Goal: Information Seeking & Learning: Learn about a topic

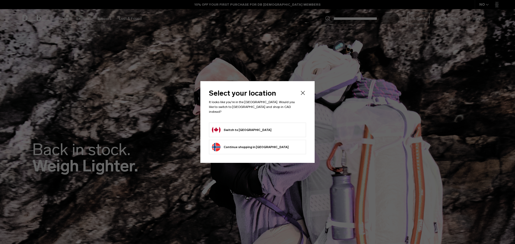
click at [242, 129] on button "Switch to Canada" at bounding box center [242, 130] width 60 height 9
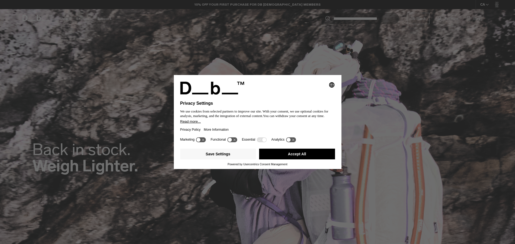
click at [283, 154] on button "Accept All" at bounding box center [297, 154] width 76 height 11
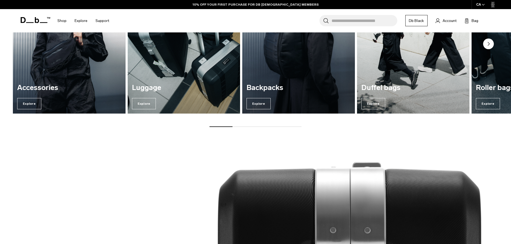
scroll to position [509, 0]
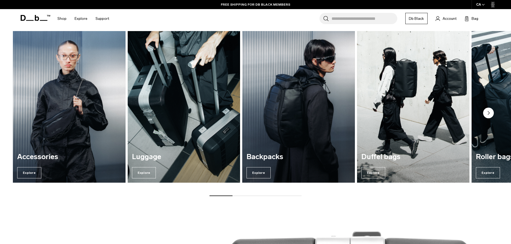
click at [245, 197] on div "Explore our categories Accessories Explore Luggage Explore Backpacks Explore Du…" at bounding box center [255, 102] width 511 height 223
drag, startPoint x: 252, startPoint y: 196, endPoint x: 308, endPoint y: 185, distance: 56.5
click at [255, 195] on div "Accessories Explore Luggage Explore Backpacks Explore Duffel bags Explore" at bounding box center [255, 113] width 511 height 165
click at [488, 113] on icon "Next slide" at bounding box center [489, 113] width 2 height 3
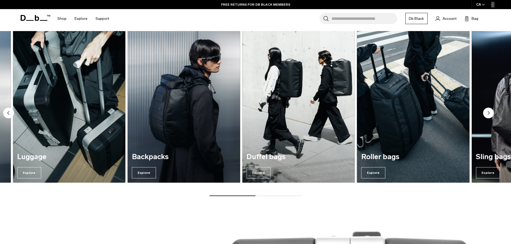
click at [485, 113] on circle "Next slide" at bounding box center [488, 113] width 11 height 11
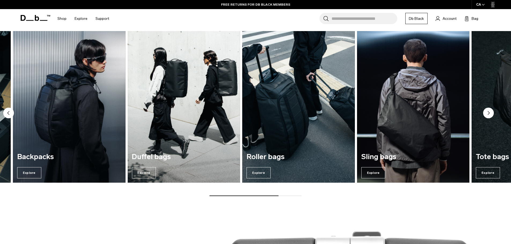
click at [485, 113] on circle "Next slide" at bounding box center [488, 113] width 11 height 11
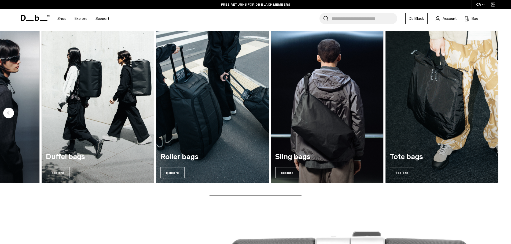
click at [10, 116] on circle "Previous slide" at bounding box center [8, 113] width 11 height 11
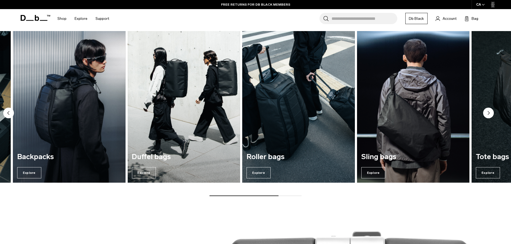
click at [10, 116] on circle "Previous slide" at bounding box center [8, 113] width 11 height 11
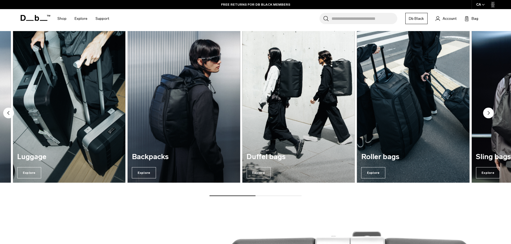
click at [10, 116] on circle "Previous slide" at bounding box center [8, 113] width 11 height 11
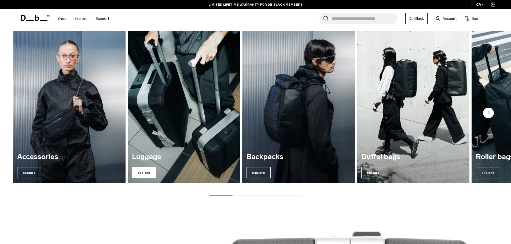
click at [146, 172] on span "Explore" at bounding box center [144, 172] width 24 height 11
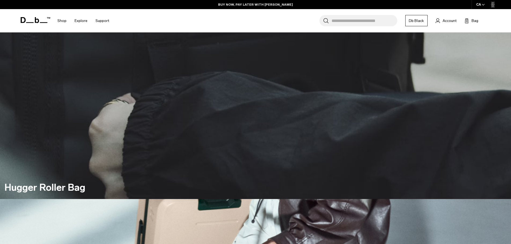
scroll to position [134, 0]
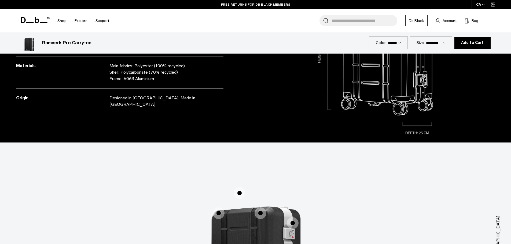
scroll to position [804, 0]
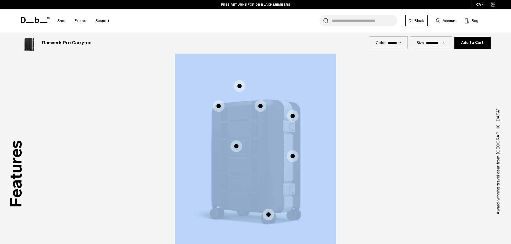
drag, startPoint x: 228, startPoint y: 146, endPoint x: 219, endPoint y: 144, distance: 9.4
click at [219, 144] on div "Hook-Up System™ Hook-Up System™ 50mm Ultra-Silent 360 Hinomoto Wheels 50mm Ultr…" at bounding box center [255, 153] width 161 height 201
click at [231, 144] on span "1 / 3" at bounding box center [236, 147] width 12 height 12
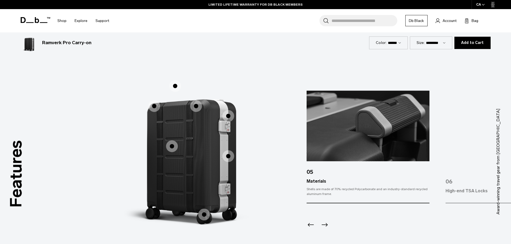
click at [152, 104] on span "1 / 3" at bounding box center [154, 106] width 12 height 12
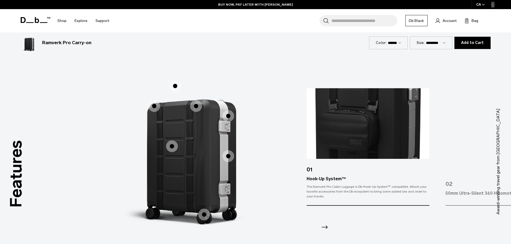
click at [175, 84] on span "1 / 3" at bounding box center [175, 86] width 12 height 12
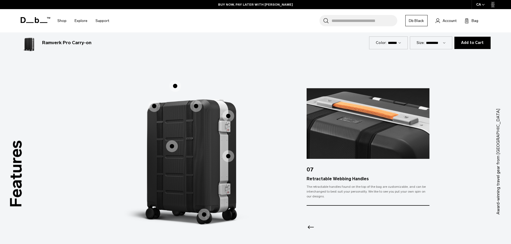
click at [194, 105] on span "1 / 3" at bounding box center [196, 106] width 12 height 12
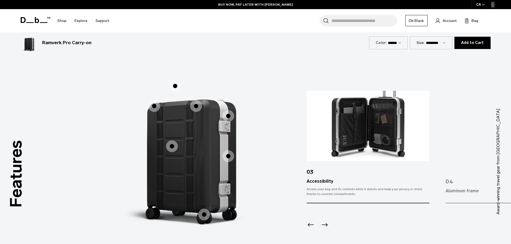
click at [225, 115] on span "1 / 3" at bounding box center [228, 116] width 12 height 12
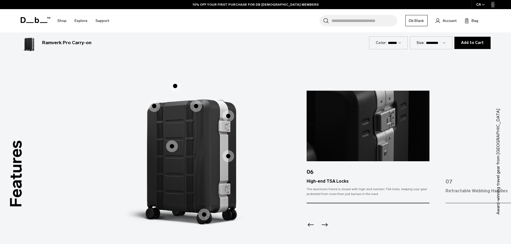
click at [226, 156] on span "1 / 3" at bounding box center [228, 156] width 12 height 12
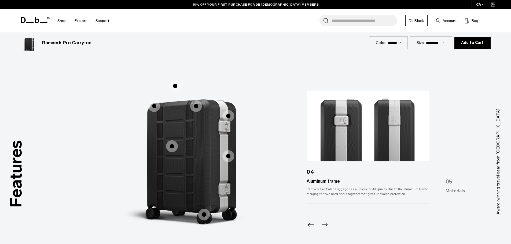
click at [201, 213] on span "1 / 3" at bounding box center [204, 215] width 12 height 12
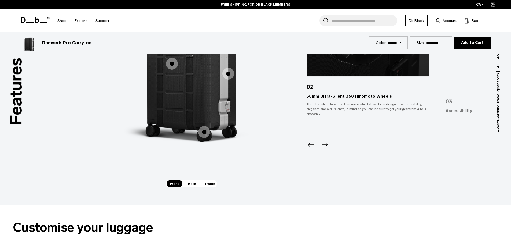
scroll to position [885, 0]
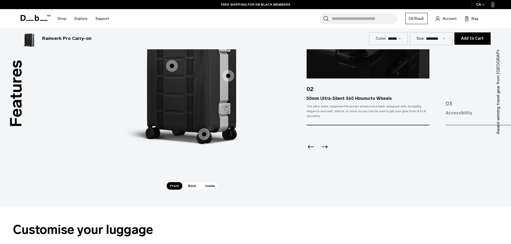
click at [191, 185] on span "Back" at bounding box center [191, 186] width 15 height 8
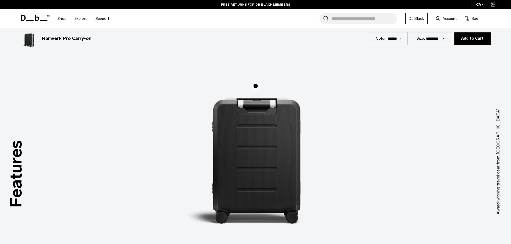
scroll to position [831, 0]
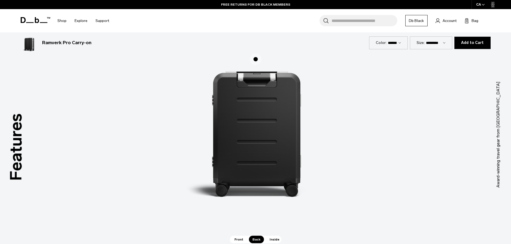
click at [270, 237] on span "Inside" at bounding box center [274, 240] width 17 height 8
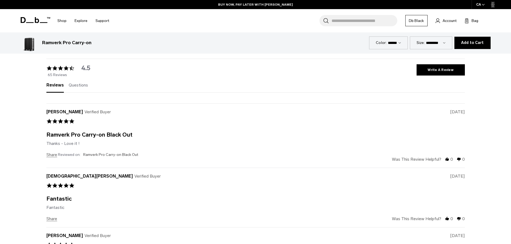
scroll to position [1984, 0]
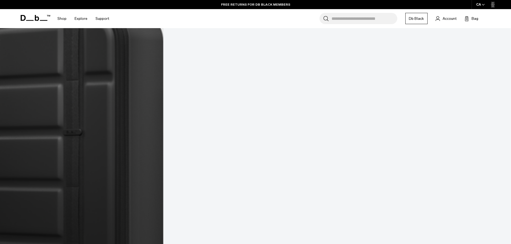
scroll to position [840, 0]
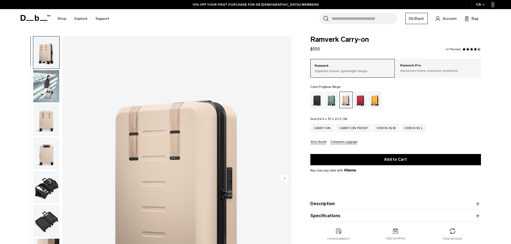
click at [52, 121] on img "button" at bounding box center [46, 120] width 26 height 32
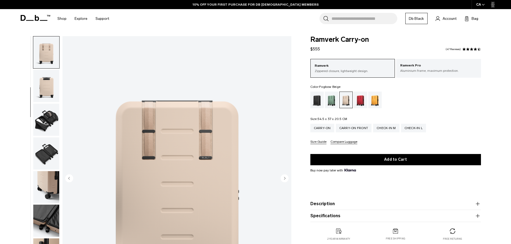
click at [46, 137] on ul at bounding box center [46, 179] width 27 height 286
click at [45, 127] on img "button" at bounding box center [46, 120] width 26 height 32
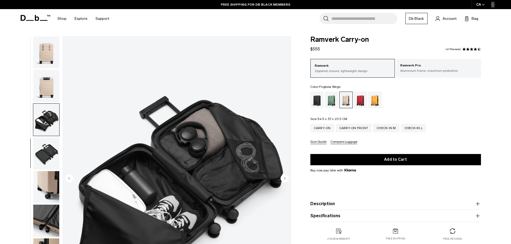
scroll to position [84, 0]
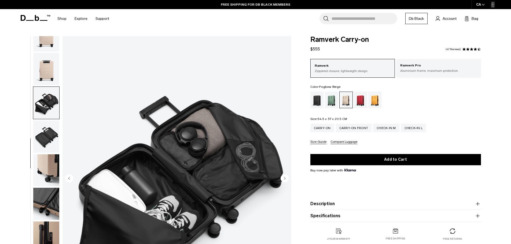
click at [46, 137] on img "button" at bounding box center [46, 137] width 26 height 32
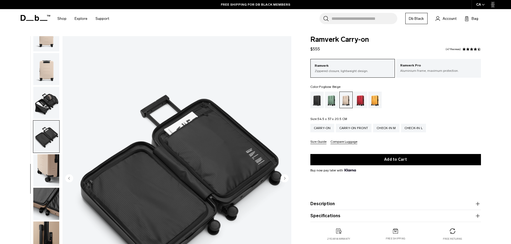
click at [46, 163] on img "button" at bounding box center [46, 170] width 26 height 32
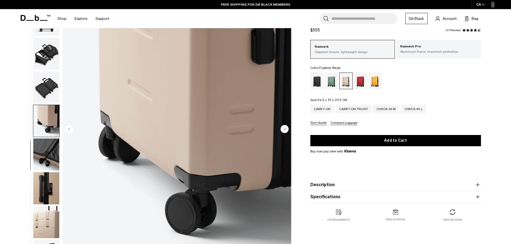
scroll to position [54, 0]
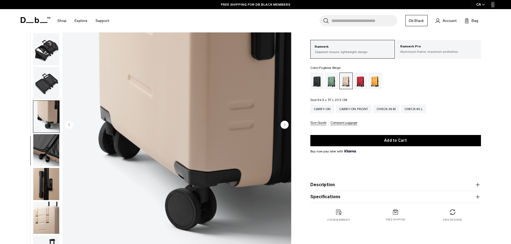
click at [46, 155] on img "button" at bounding box center [46, 150] width 26 height 32
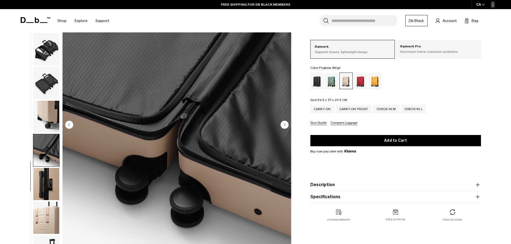
click at [41, 186] on img "button" at bounding box center [46, 184] width 26 height 32
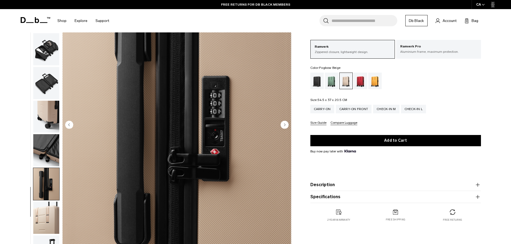
click at [47, 209] on img "button" at bounding box center [46, 218] width 26 height 32
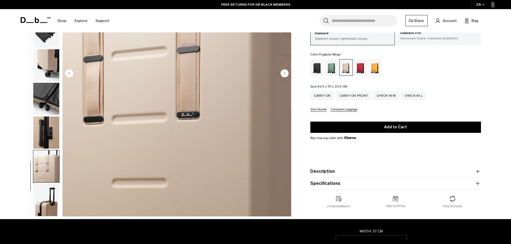
scroll to position [107, 0]
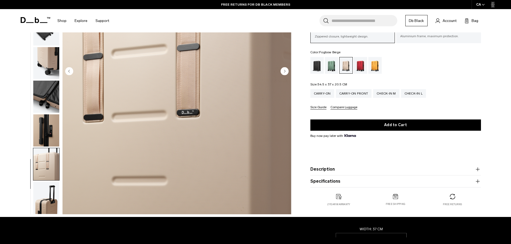
click at [42, 195] on img "button" at bounding box center [46, 198] width 26 height 32
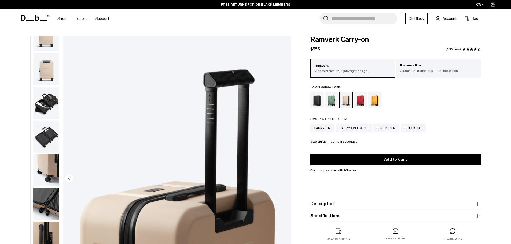
scroll to position [54, 0]
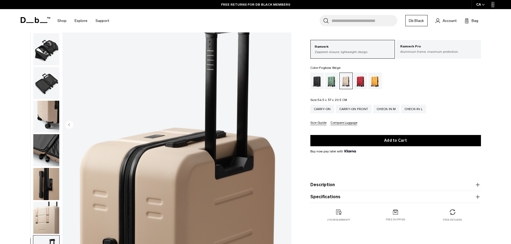
click at [48, 213] on img "button" at bounding box center [46, 218] width 26 height 32
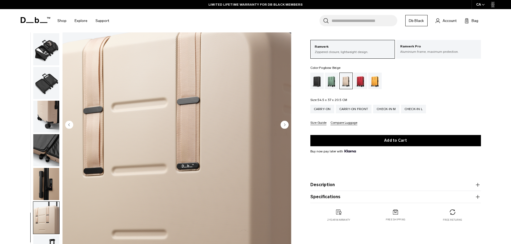
click at [45, 153] on img "button" at bounding box center [46, 150] width 26 height 32
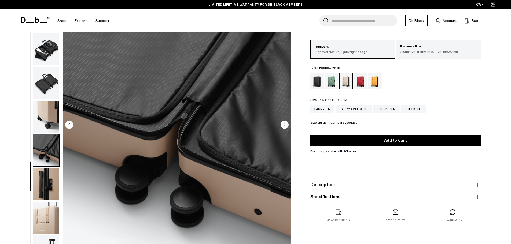
click at [51, 109] on img "button" at bounding box center [46, 117] width 26 height 32
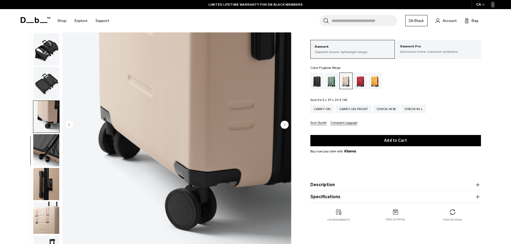
scroll to position [4, 0]
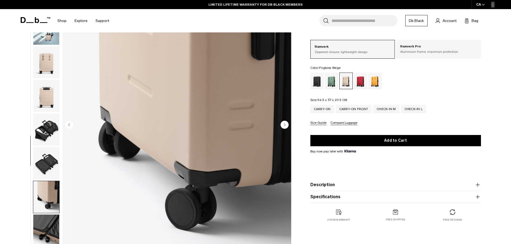
click at [42, 155] on img "button" at bounding box center [46, 163] width 26 height 32
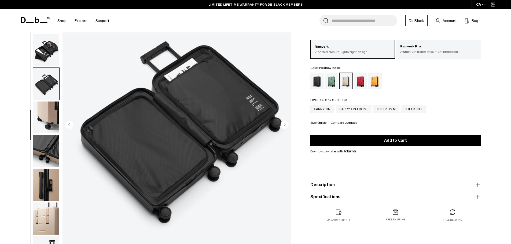
click at [44, 132] on img "button" at bounding box center [46, 118] width 26 height 32
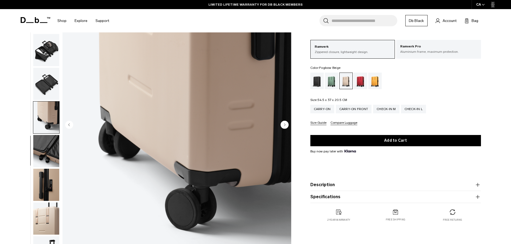
scroll to position [84, 0]
click at [47, 61] on img "button" at bounding box center [46, 49] width 26 height 32
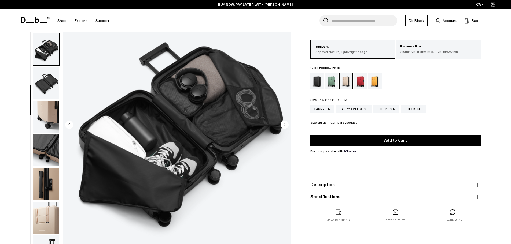
click at [42, 86] on img "button" at bounding box center [46, 83] width 26 height 32
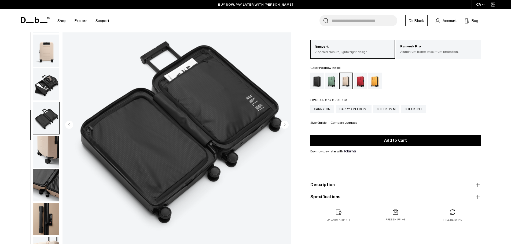
scroll to position [0, 0]
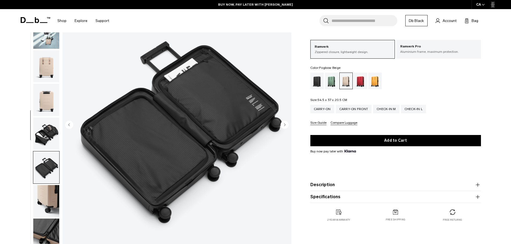
click at [43, 135] on img "button" at bounding box center [46, 134] width 26 height 32
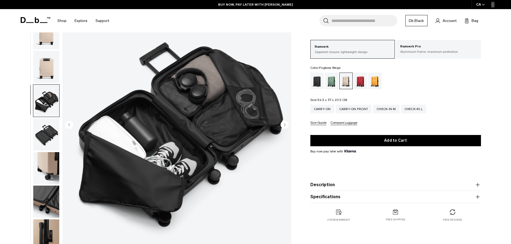
scroll to position [31, 0]
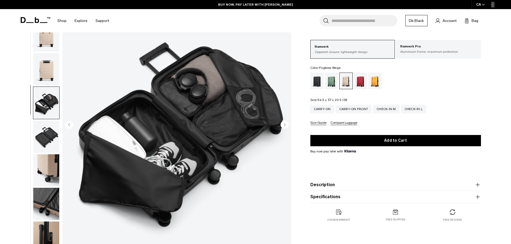
click at [43, 101] on img "button" at bounding box center [46, 103] width 26 height 32
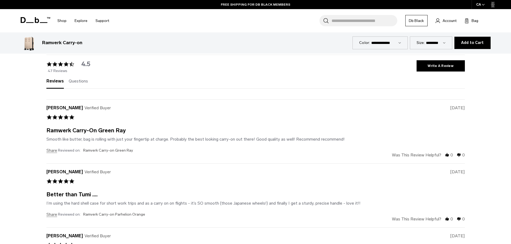
scroll to position [1743, 0]
